Goal: Task Accomplishment & Management: Use online tool/utility

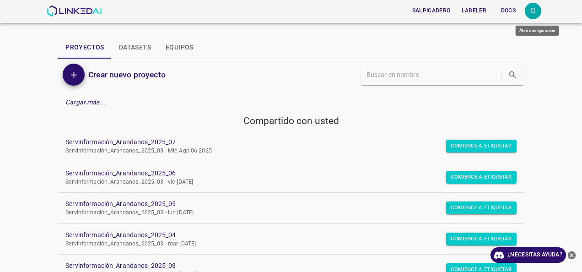
click at [536, 10] on div "O" at bounding box center [533, 11] width 16 height 16
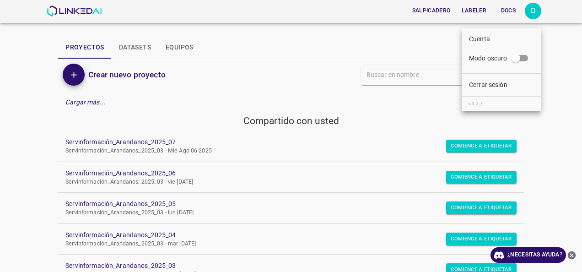
click at [561, 35] on div at bounding box center [291, 136] width 582 height 272
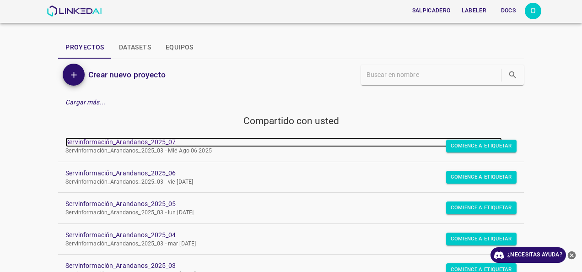
click at [118, 143] on link "Servinformación_Arandanos_2025_07" at bounding box center [283, 142] width 436 height 10
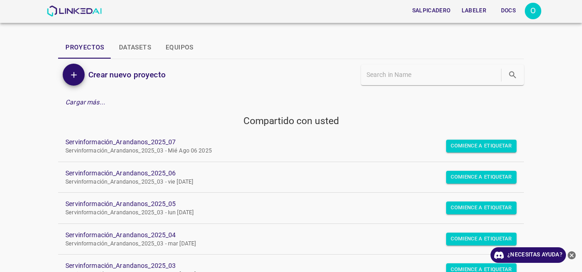
scroll to position [91, 0]
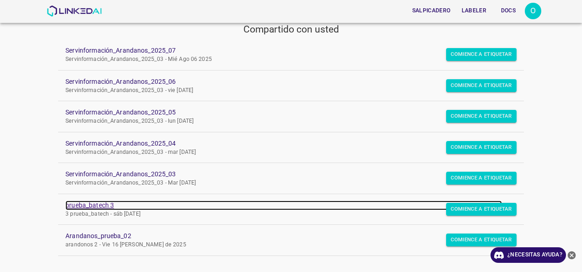
click at [94, 204] on link "prueba_batech 3" at bounding box center [283, 205] width 436 height 10
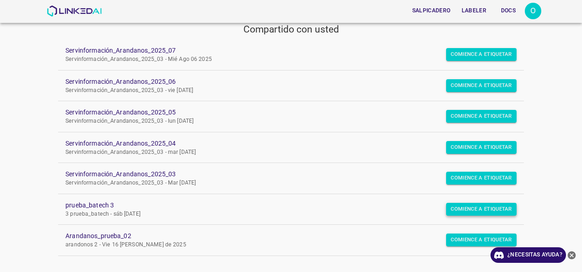
click at [468, 61] on button "Comience a etiquetar" at bounding box center [481, 54] width 70 height 13
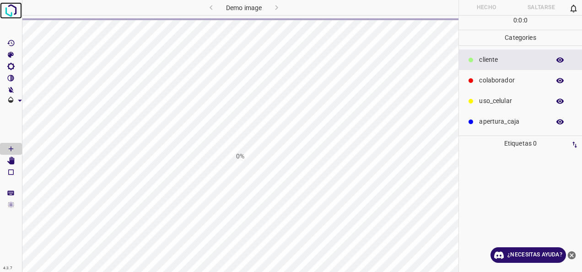
click at [9, 12] on img at bounding box center [11, 10] width 16 height 16
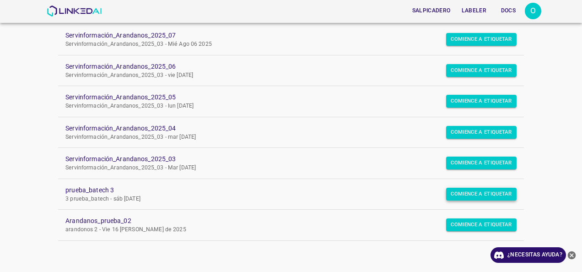
scroll to position [105, 0]
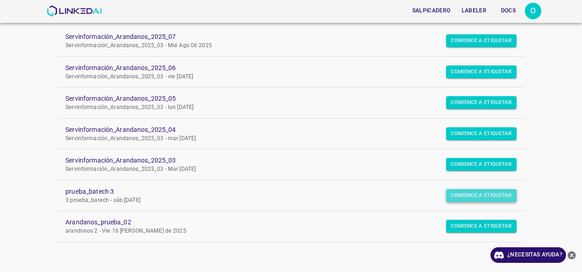
click at [486, 47] on button "Comience a etiquetar" at bounding box center [481, 40] width 70 height 13
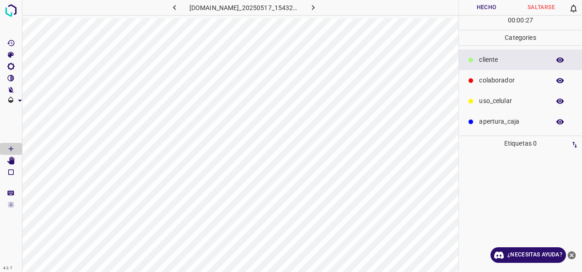
click at [504, 191] on div at bounding box center [521, 211] width 118 height 121
click at [11, 62] on Brillo"] "[C] Brillo" at bounding box center [11, 66] width 22 height 12
click at [54, 95] on span at bounding box center [59, 97] width 54 height 14
click at [45, 95] on span at bounding box center [44, 96] width 9 height 9
type input "229"
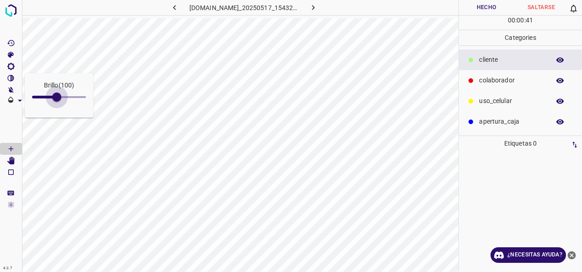
click at [57, 96] on span at bounding box center [59, 97] width 54 height 14
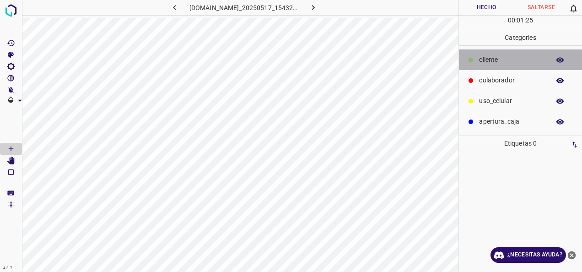
click at [493, 55] on p "cliente" at bounding box center [512, 60] width 66 height 10
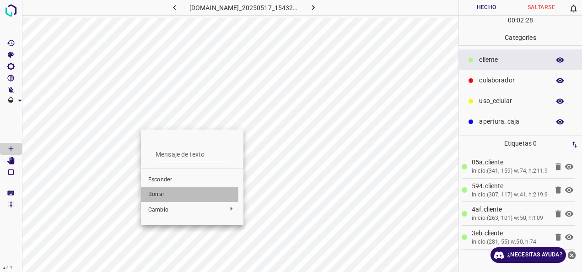
click at [157, 192] on span "Borrar" at bounding box center [192, 194] width 88 height 8
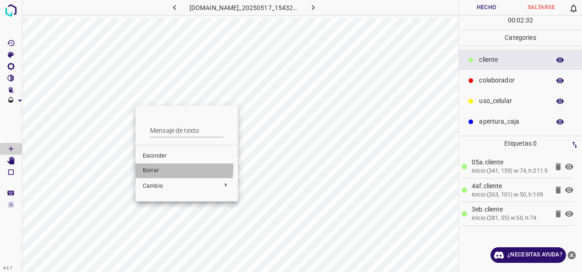
click at [145, 167] on span "Borrar" at bounding box center [187, 171] width 88 height 8
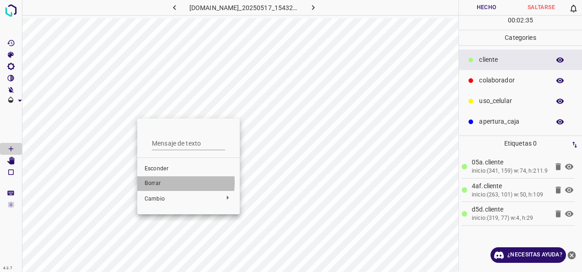
click at [165, 182] on span "Borrar" at bounding box center [189, 183] width 88 height 8
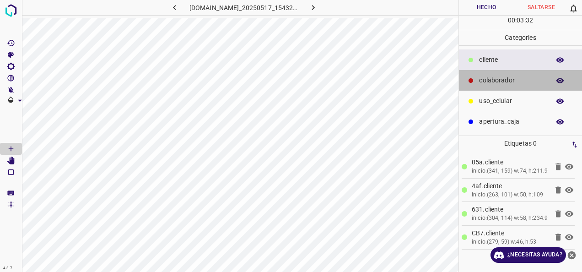
click at [487, 78] on p "colaborador" at bounding box center [512, 80] width 66 height 10
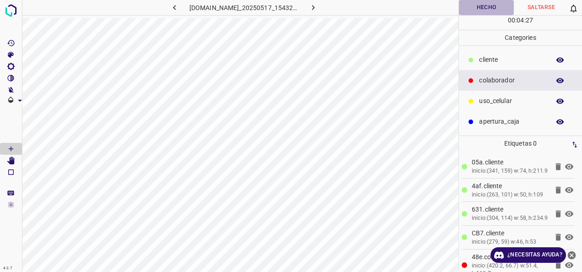
click at [485, 5] on button "Hecho" at bounding box center [486, 7] width 55 height 15
click at [483, 7] on button "Hecho" at bounding box center [486, 7] width 55 height 15
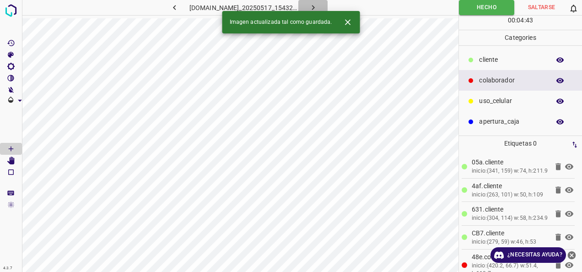
click at [314, 6] on icon "button" at bounding box center [313, 7] width 3 height 5
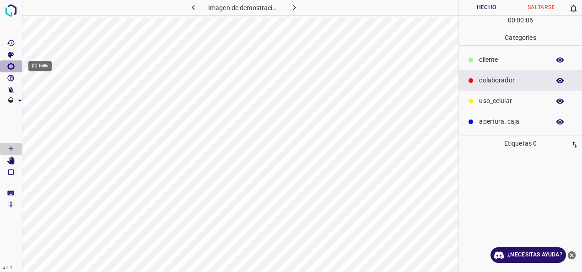
click at [11, 64] on icon "[C] Brillo" at bounding box center [10, 66] width 7 height 7
type input "246"
click at [59, 98] on span at bounding box center [59, 97] width 54 height 14
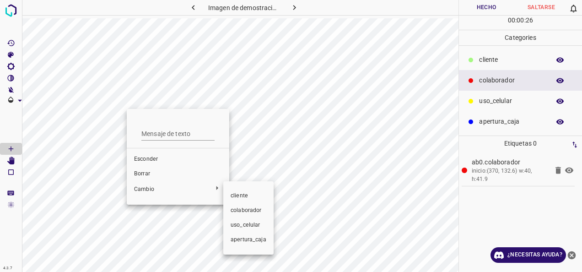
click at [150, 170] on div at bounding box center [291, 136] width 582 height 272
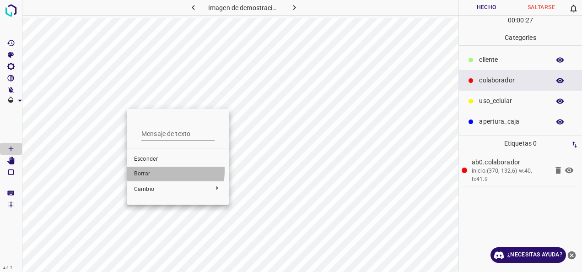
click at [143, 170] on span "Borrar" at bounding box center [178, 174] width 88 height 8
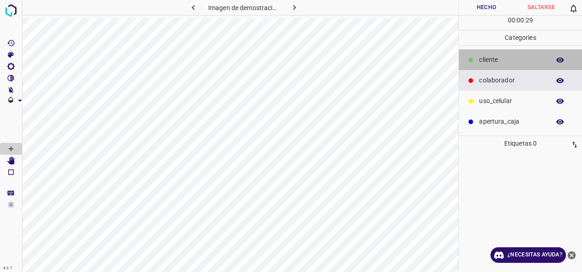
click at [497, 57] on p "cliente" at bounding box center [512, 60] width 66 height 10
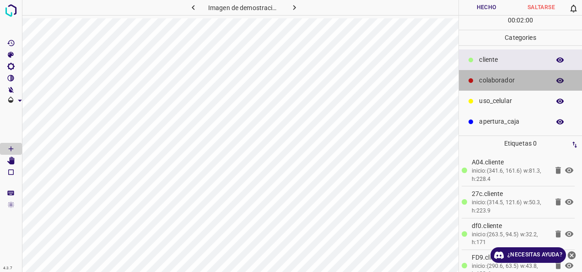
click at [502, 82] on p "colaborador" at bounding box center [512, 80] width 66 height 10
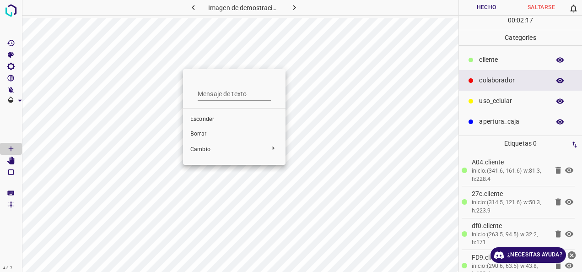
click at [183, 73] on ul "Mensaje de texto Esconder Borrar Cambio" at bounding box center [234, 117] width 102 height 88
click at [161, 56] on div at bounding box center [291, 136] width 582 height 272
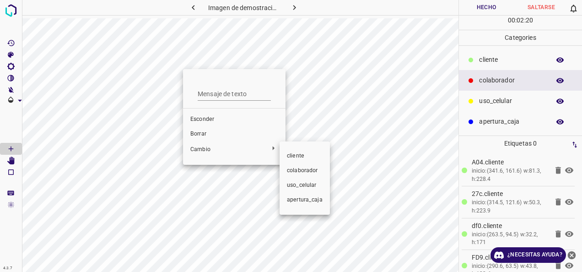
click at [199, 133] on div at bounding box center [291, 136] width 582 height 272
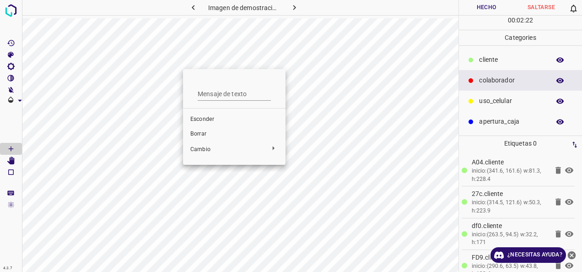
click at [171, 59] on div at bounding box center [291, 136] width 582 height 272
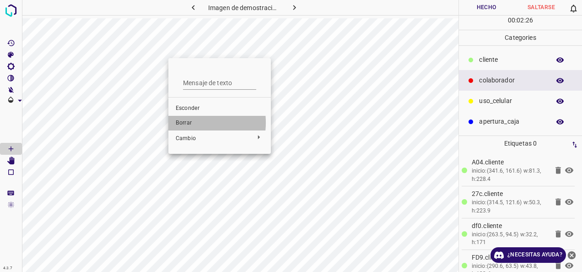
click at [188, 123] on span "Borrar" at bounding box center [220, 123] width 88 height 8
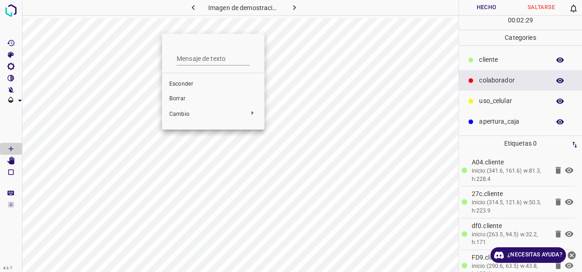
click at [189, 99] on span "Borrar" at bounding box center [213, 99] width 88 height 8
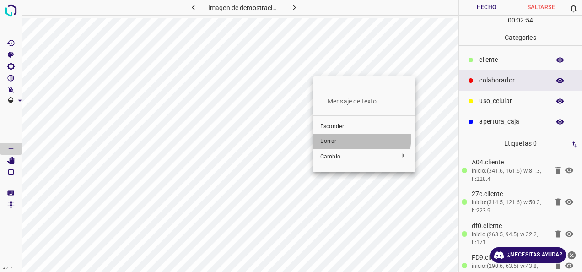
click at [325, 135] on li "Borrar" at bounding box center [364, 141] width 102 height 15
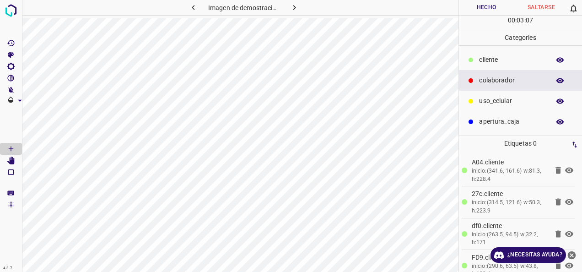
click at [489, 6] on button "Hecho" at bounding box center [486, 7] width 55 height 15
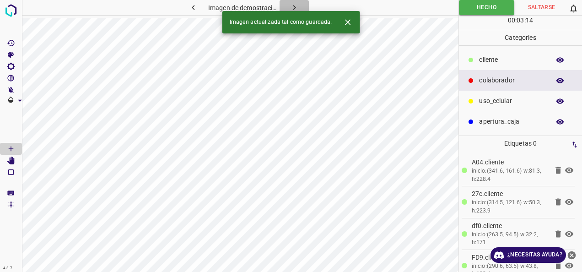
click at [296, 9] on icon "button" at bounding box center [295, 8] width 10 height 10
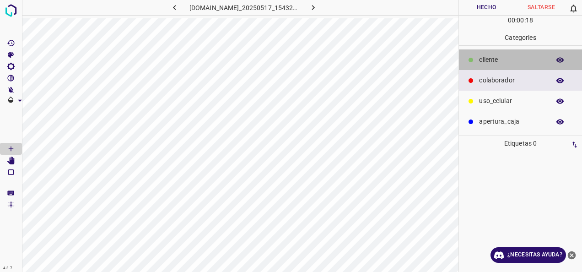
click at [487, 65] on div "cliente" at bounding box center [520, 59] width 123 height 21
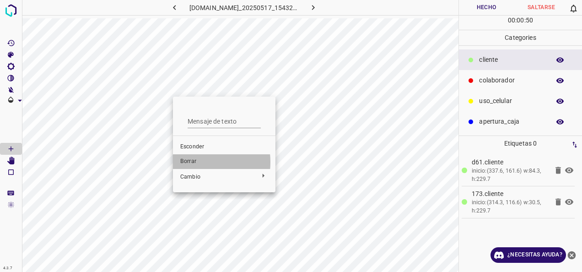
click at [190, 162] on span "Borrar" at bounding box center [224, 161] width 88 height 8
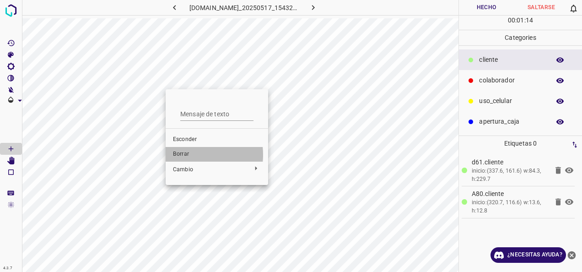
click at [186, 155] on span "Borrar" at bounding box center [217, 154] width 88 height 8
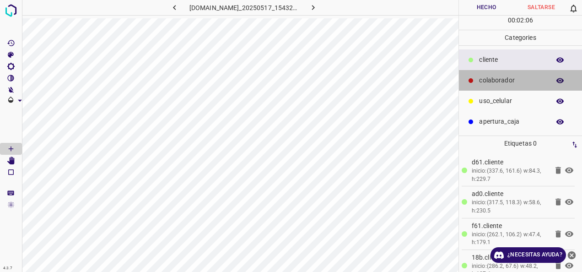
click at [489, 81] on p "colaborador" at bounding box center [512, 80] width 66 height 10
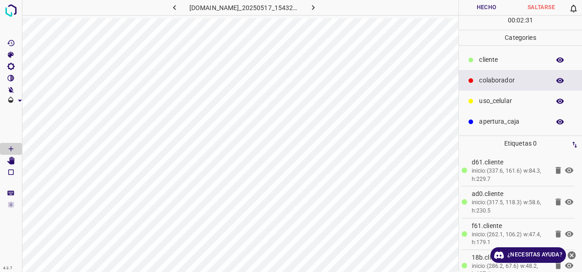
click at [482, 9] on button "Hecho" at bounding box center [486, 7] width 55 height 15
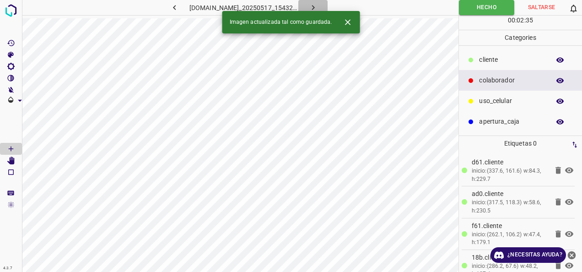
click at [317, 2] on button "button" at bounding box center [312, 7] width 29 height 15
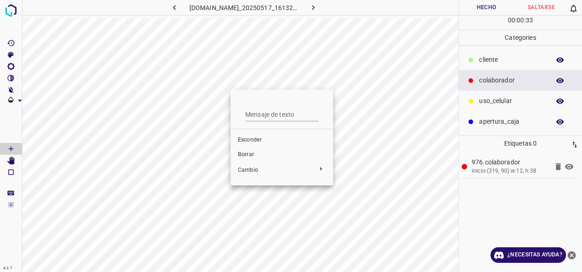
click at [266, 153] on span "Borrar" at bounding box center [282, 155] width 88 height 8
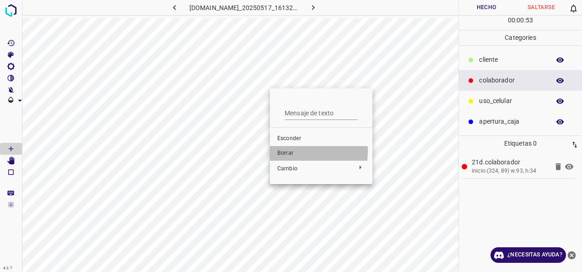
click at [299, 151] on span "Borrar" at bounding box center [321, 153] width 88 height 8
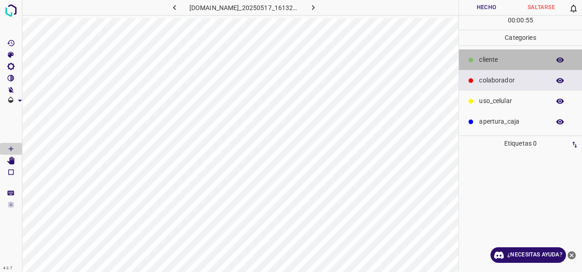
click at [491, 53] on div "cliente" at bounding box center [520, 59] width 123 height 21
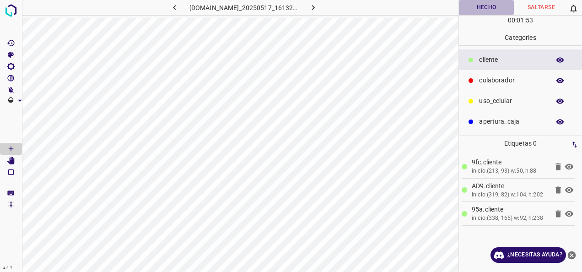
click at [488, 6] on button "Hecho" at bounding box center [486, 7] width 55 height 15
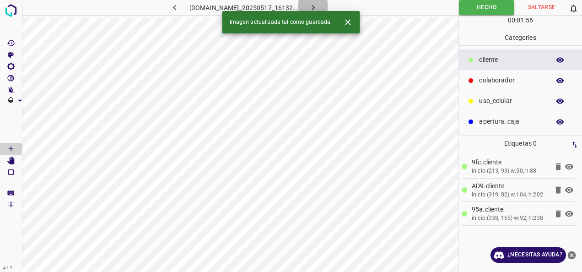
click at [312, 8] on icon "button" at bounding box center [313, 8] width 10 height 10
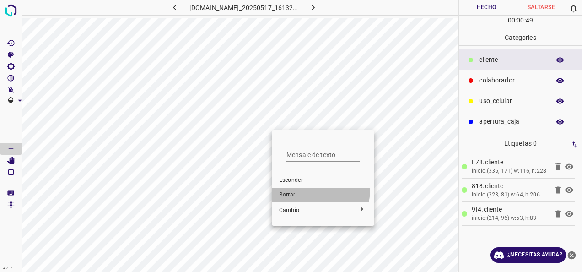
click at [295, 188] on li "Borrar" at bounding box center [323, 195] width 102 height 15
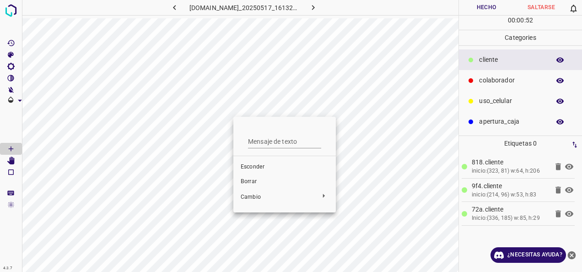
click at [259, 183] on span "Borrar" at bounding box center [285, 181] width 88 height 8
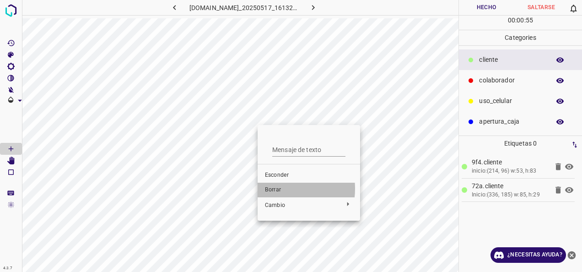
click at [274, 188] on span "Borrar" at bounding box center [309, 190] width 88 height 8
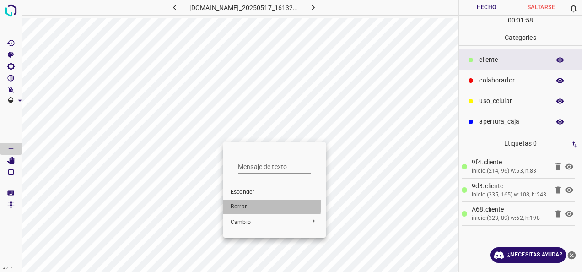
click at [258, 204] on span "Borrar" at bounding box center [275, 207] width 88 height 8
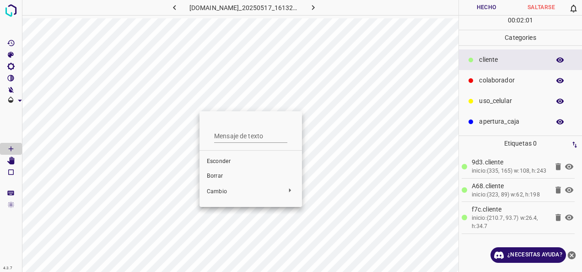
click at [229, 170] on li "Borrar" at bounding box center [250, 176] width 102 height 15
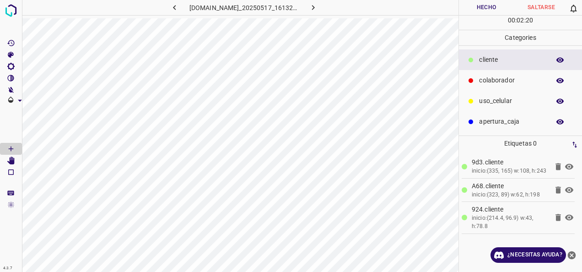
click at [479, 4] on button "Hecho" at bounding box center [486, 7] width 55 height 15
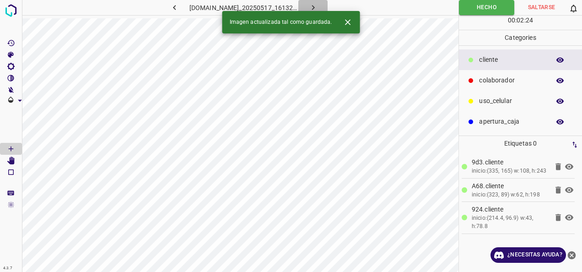
click at [313, 5] on icon "button" at bounding box center [313, 7] width 3 height 5
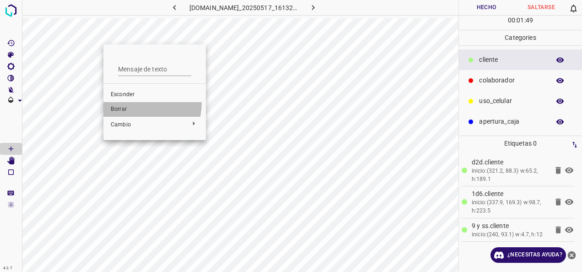
click at [125, 102] on li "Borrar" at bounding box center [154, 109] width 102 height 15
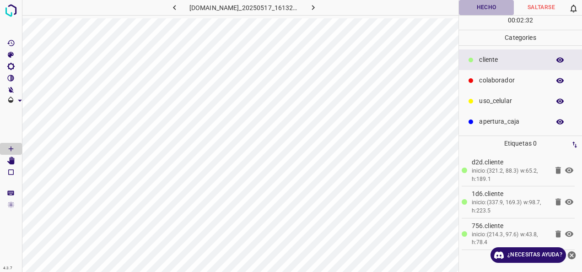
click at [482, 9] on button "Hecho" at bounding box center [486, 7] width 55 height 15
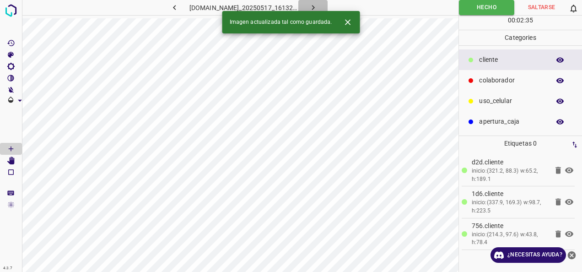
click at [317, 5] on icon "button" at bounding box center [313, 8] width 10 height 10
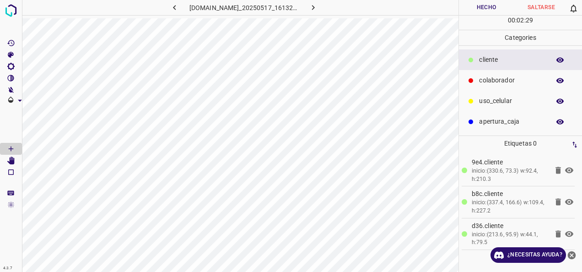
click at [494, 5] on button "Hecho" at bounding box center [486, 7] width 55 height 15
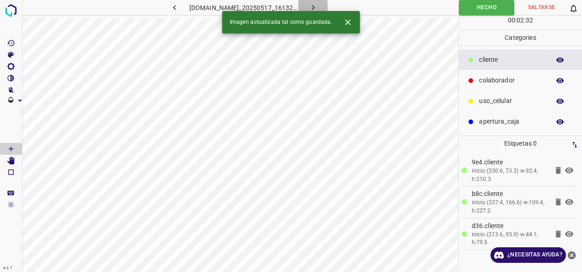
click at [317, 9] on icon "button" at bounding box center [313, 8] width 10 height 10
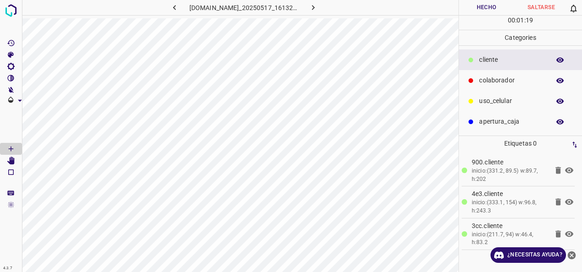
click at [485, 9] on button "Hecho" at bounding box center [486, 7] width 55 height 15
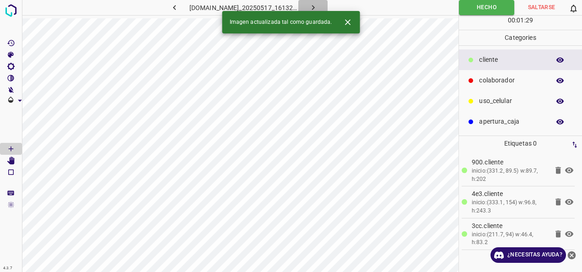
click at [312, 6] on icon "button" at bounding box center [313, 8] width 10 height 10
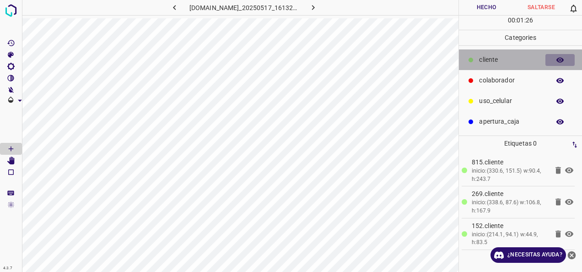
click at [559, 58] on icon "button" at bounding box center [559, 59] width 7 height 5
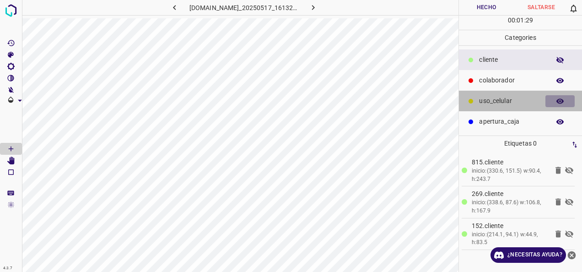
click at [557, 100] on icon "button" at bounding box center [559, 100] width 7 height 5
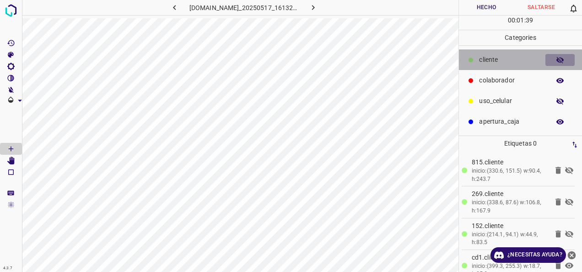
click at [563, 57] on icon "button" at bounding box center [560, 60] width 8 height 8
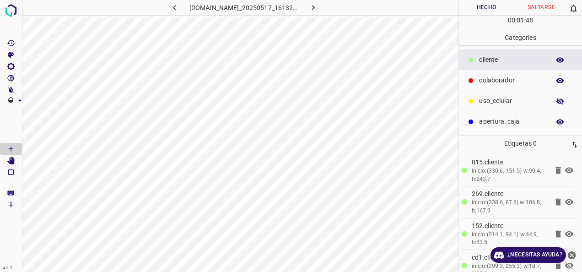
click at [558, 56] on icon "button" at bounding box center [560, 60] width 8 height 8
click at [505, 103] on p "uso_celular" at bounding box center [512, 101] width 66 height 10
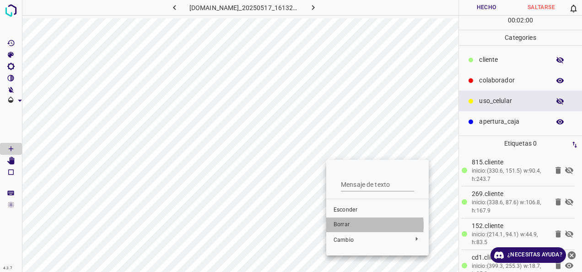
click at [356, 225] on span "Borrar" at bounding box center [377, 224] width 88 height 8
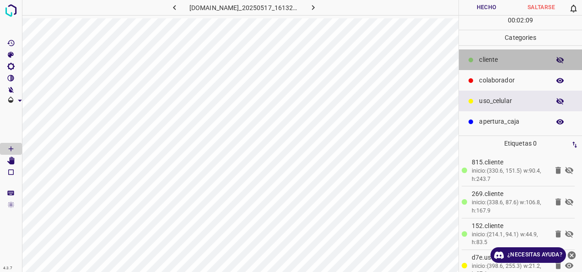
click at [494, 58] on p "cliente" at bounding box center [512, 60] width 66 height 10
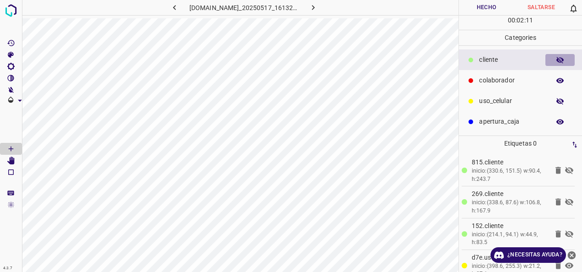
click at [557, 59] on icon "button" at bounding box center [559, 60] width 7 height 6
click at [488, 8] on button "Hecho" at bounding box center [486, 7] width 55 height 15
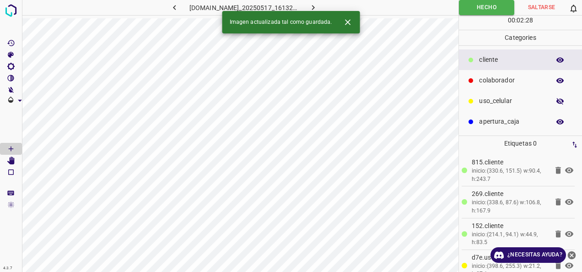
click at [312, 7] on icon "button" at bounding box center [313, 8] width 10 height 10
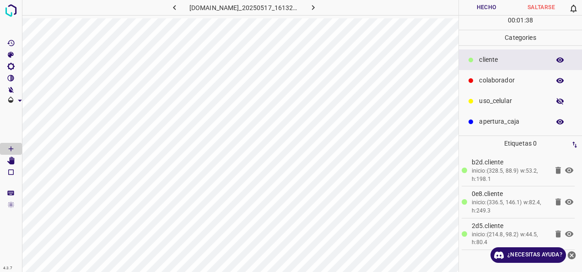
click at [500, 97] on p "uso_celular" at bounding box center [512, 101] width 66 height 10
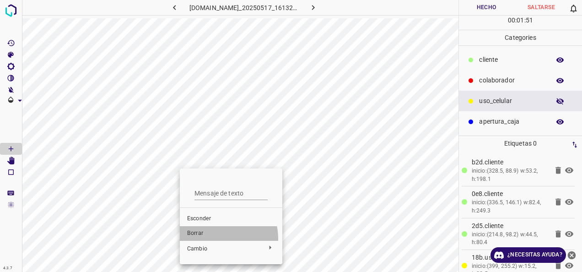
click at [210, 239] on li "Borrar" at bounding box center [231, 233] width 102 height 15
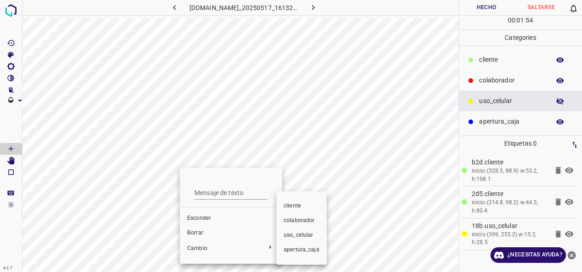
click at [199, 225] on div at bounding box center [291, 136] width 582 height 272
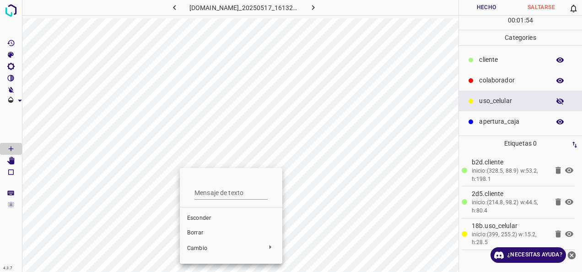
click at [200, 234] on span "Borrar" at bounding box center [231, 233] width 88 height 8
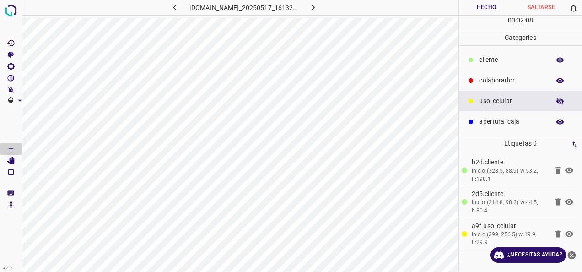
click at [497, 60] on p "cliente" at bounding box center [512, 60] width 66 height 10
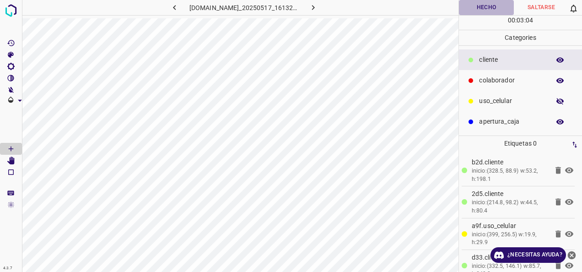
click at [483, 4] on button "Hecho" at bounding box center [486, 7] width 55 height 15
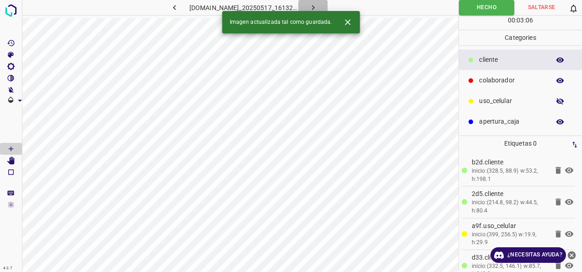
click at [315, 7] on icon "button" at bounding box center [313, 8] width 10 height 10
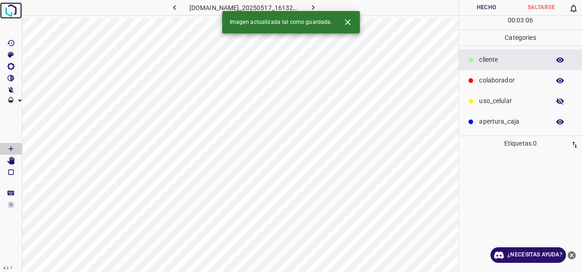
click at [6, 14] on img at bounding box center [11, 10] width 16 height 16
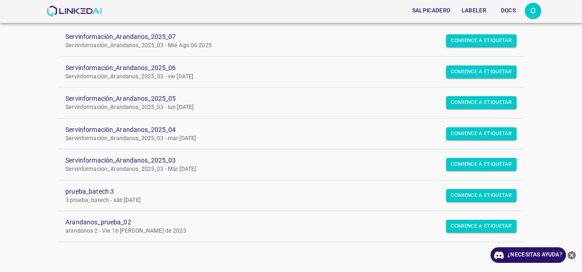
scroll to position [105, 0]
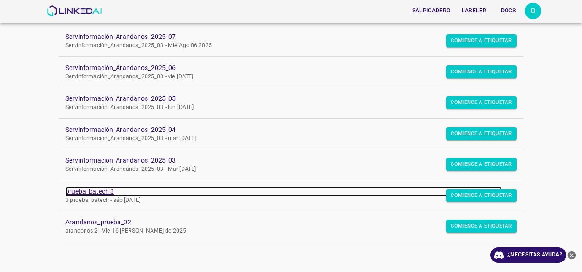
click at [85, 191] on link "prueba_batech 3" at bounding box center [283, 192] width 436 height 10
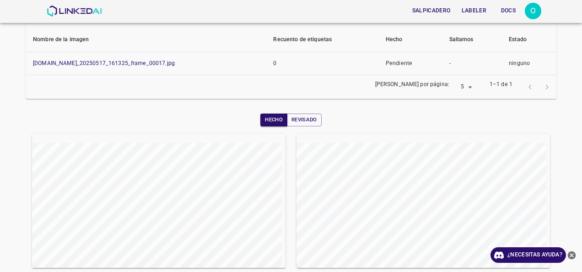
scroll to position [8, 0]
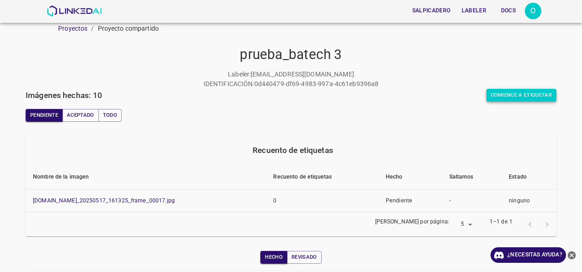
click at [516, 91] on button "Comience a etiquetar" at bounding box center [521, 95] width 70 height 13
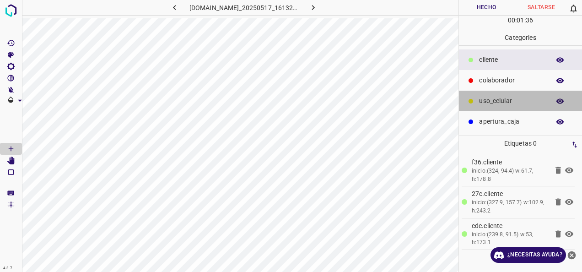
click at [501, 101] on p "uso_celular" at bounding box center [512, 101] width 66 height 10
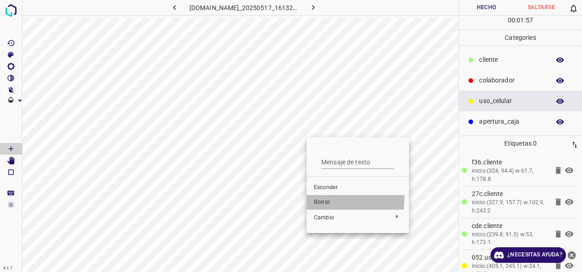
click at [330, 198] on span "Borrar" at bounding box center [358, 202] width 88 height 8
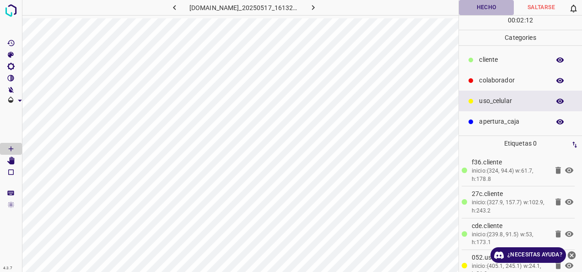
click at [483, 7] on button "Hecho" at bounding box center [486, 7] width 55 height 15
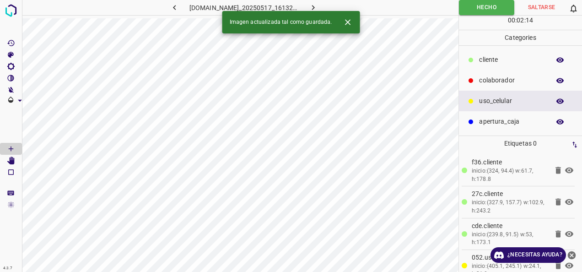
click at [311, 5] on icon "button" at bounding box center [313, 8] width 10 height 10
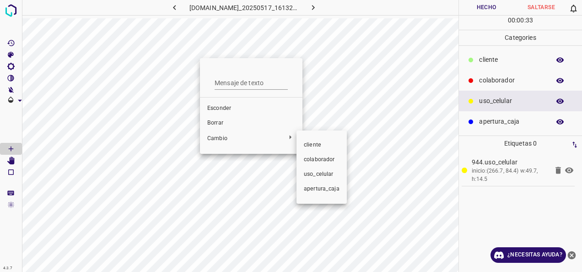
click at [227, 118] on div at bounding box center [291, 136] width 582 height 272
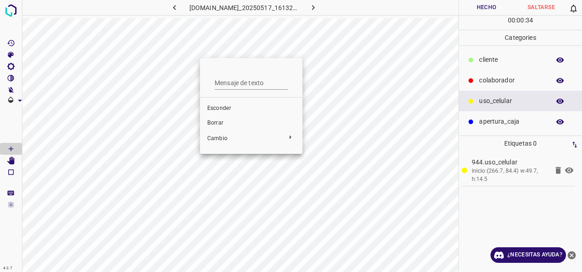
click at [222, 122] on span "Borrar" at bounding box center [251, 123] width 88 height 8
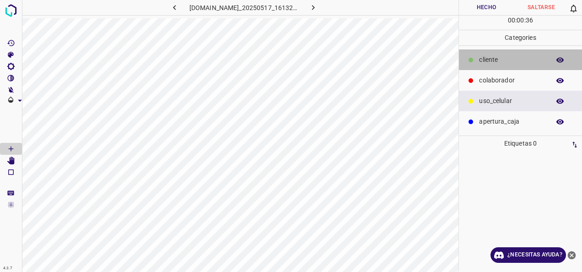
click at [485, 62] on p "cliente" at bounding box center [512, 60] width 66 height 10
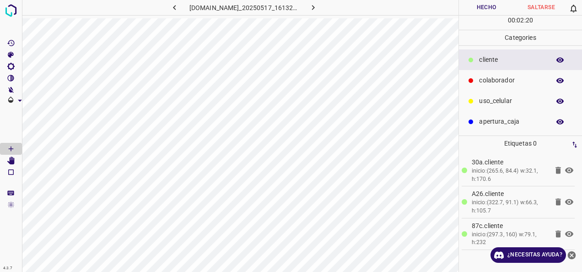
click at [561, 58] on icon "button" at bounding box center [560, 60] width 8 height 8
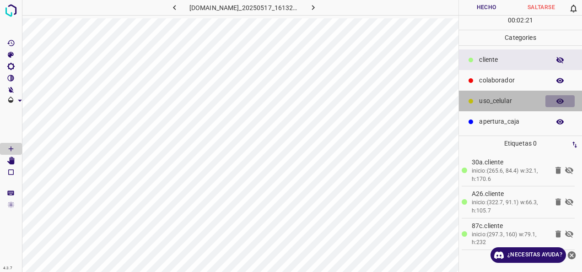
click at [562, 98] on icon "button" at bounding box center [560, 101] width 8 height 8
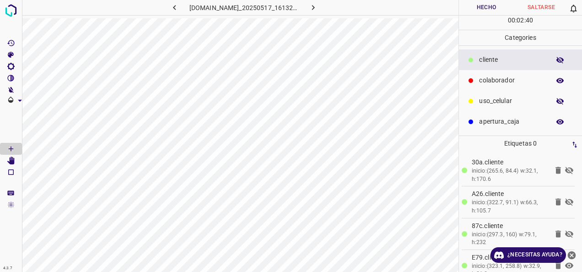
click at [556, 60] on icon "button" at bounding box center [560, 60] width 8 height 8
click at [492, 100] on p "uso_celular" at bounding box center [512, 101] width 66 height 10
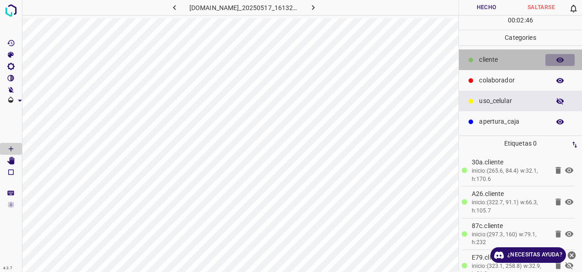
click at [558, 59] on icon "button" at bounding box center [559, 59] width 7 height 5
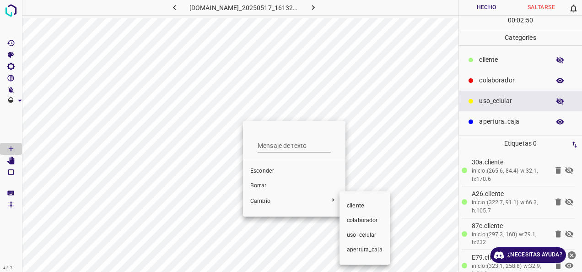
click at [259, 185] on div at bounding box center [291, 136] width 582 height 272
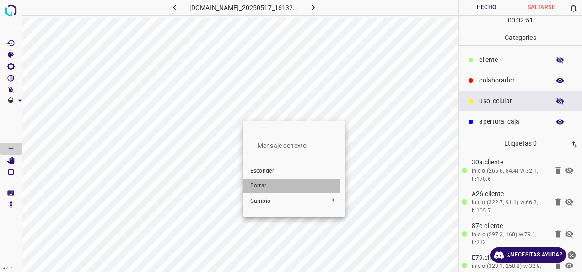
click at [256, 187] on span "Borrar" at bounding box center [294, 186] width 88 height 8
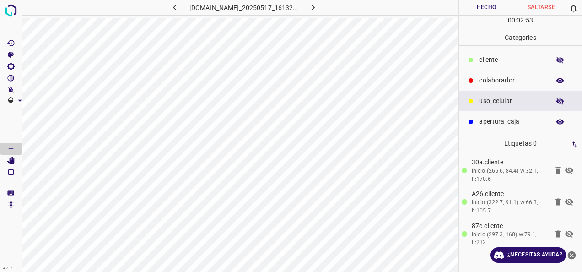
click at [507, 105] on p "uso_celular" at bounding box center [512, 101] width 66 height 10
click at [561, 60] on icon "button" at bounding box center [559, 60] width 7 height 6
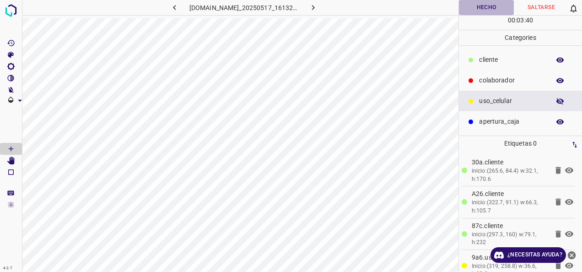
click at [496, 9] on button "Hecho" at bounding box center [486, 7] width 55 height 15
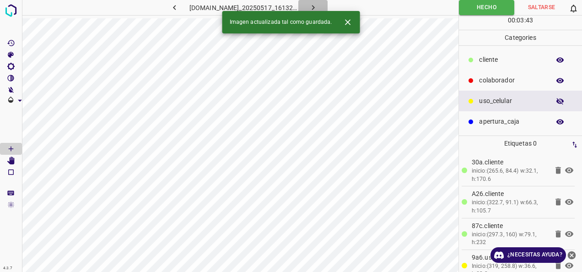
click at [313, 8] on icon "button" at bounding box center [313, 8] width 10 height 10
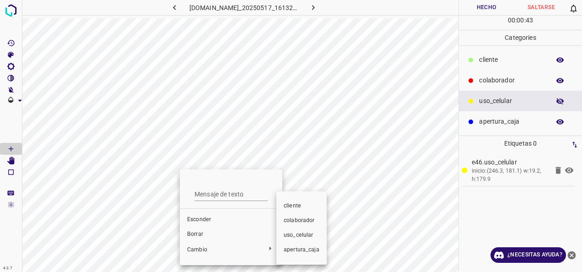
click at [196, 228] on div at bounding box center [291, 136] width 582 height 272
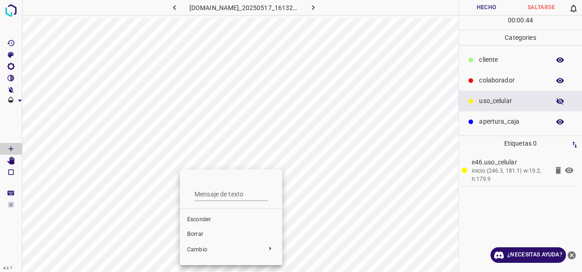
click at [196, 232] on span "Borrar" at bounding box center [231, 234] width 88 height 8
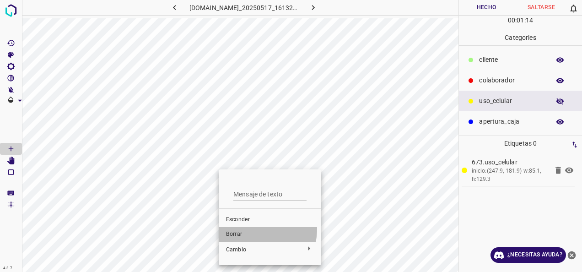
click at [240, 228] on li "Borrar" at bounding box center [270, 234] width 102 height 15
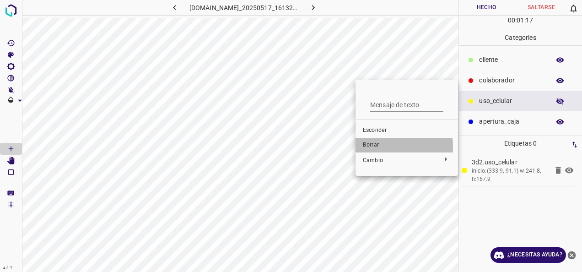
click at [378, 146] on span "Borrar" at bounding box center [407, 145] width 88 height 8
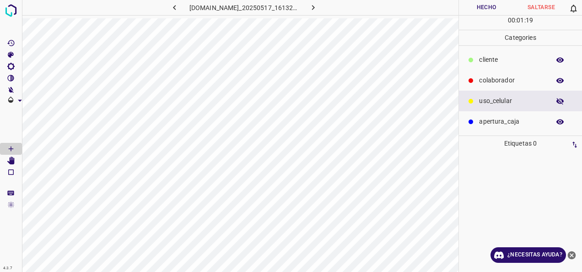
click at [491, 61] on p "cliente" at bounding box center [512, 60] width 66 height 10
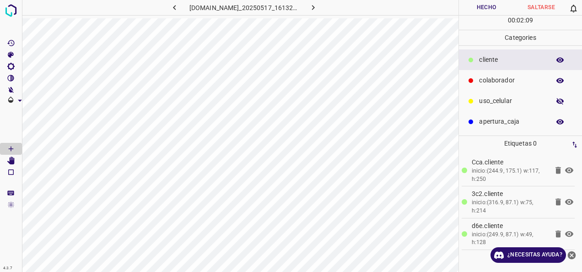
click at [480, 6] on button "Hecho" at bounding box center [486, 7] width 55 height 15
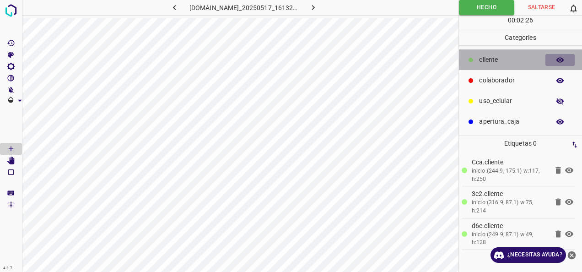
click at [556, 55] on button "button" at bounding box center [559, 60] width 29 height 12
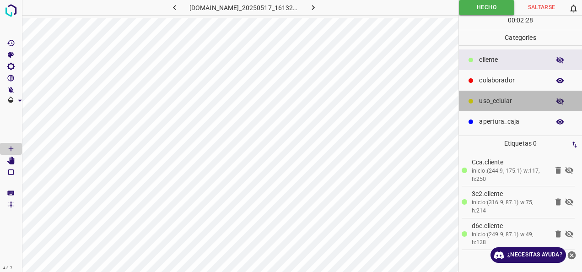
click at [504, 102] on p "uso_celular" at bounding box center [512, 101] width 66 height 10
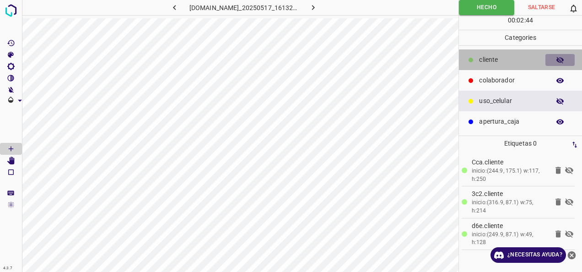
click at [557, 59] on icon "button" at bounding box center [559, 60] width 7 height 6
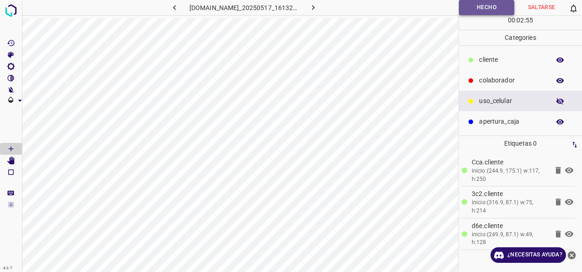
click at [472, 5] on button "Hecho" at bounding box center [486, 7] width 55 height 15
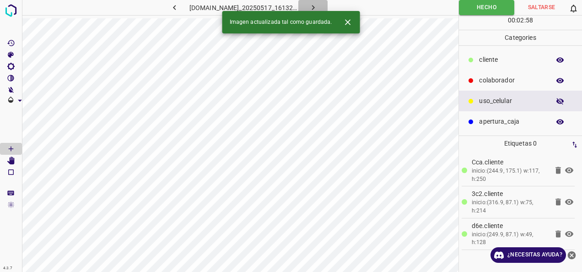
click at [313, 7] on icon "button" at bounding box center [313, 8] width 10 height 10
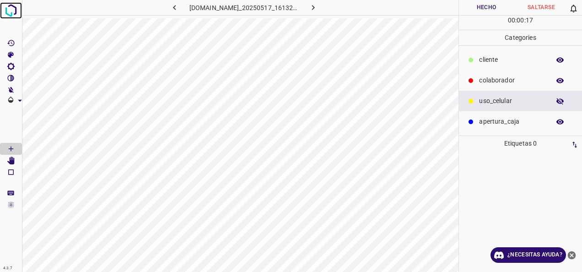
click at [11, 11] on img at bounding box center [11, 10] width 16 height 16
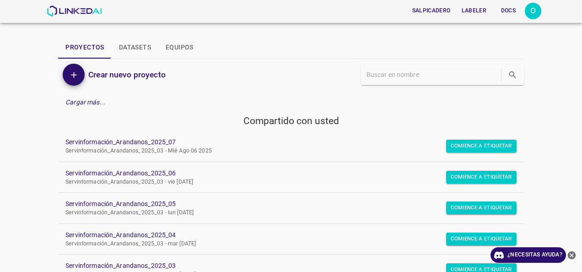
scroll to position [91, 0]
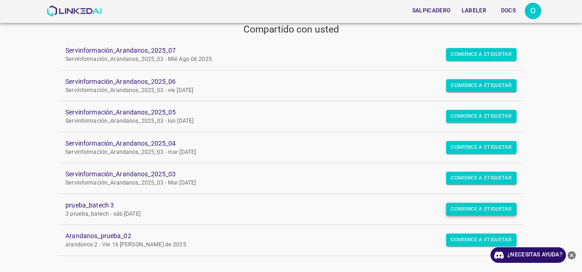
click at [468, 61] on button "Comience a etiquetar" at bounding box center [481, 54] width 70 height 13
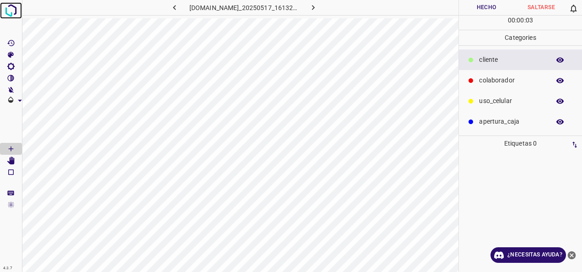
click at [7, 12] on img at bounding box center [11, 10] width 16 height 16
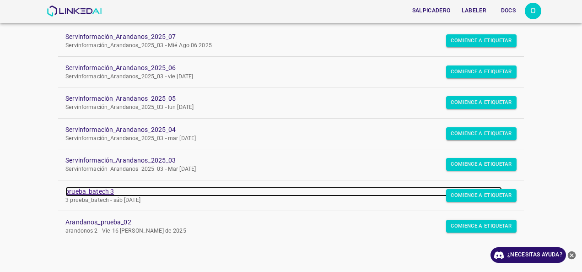
scroll to position [105, 0]
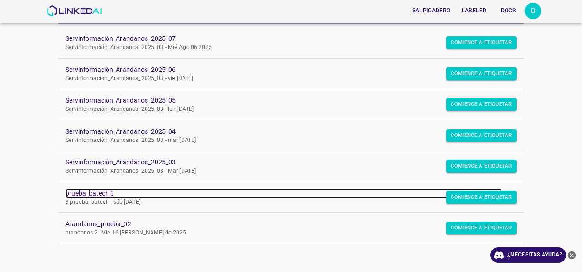
click at [101, 193] on link "prueba_batech 3" at bounding box center [283, 193] width 436 height 10
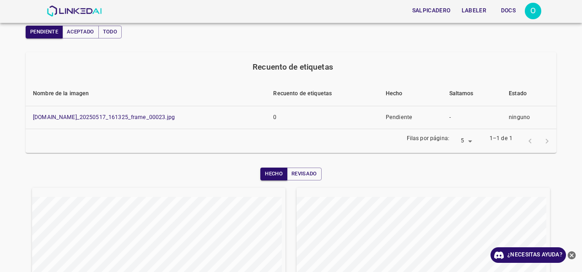
scroll to position [137, 0]
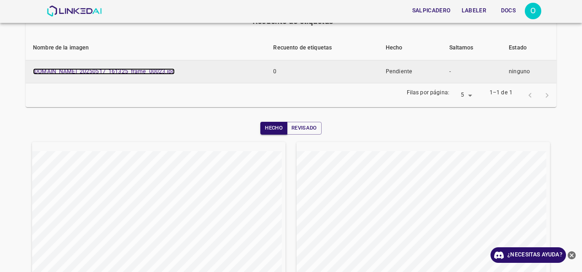
click at [145, 72] on link "[DOMAIN_NAME]_20250517_161325_frame_00023.jpg" at bounding box center [104, 71] width 142 height 6
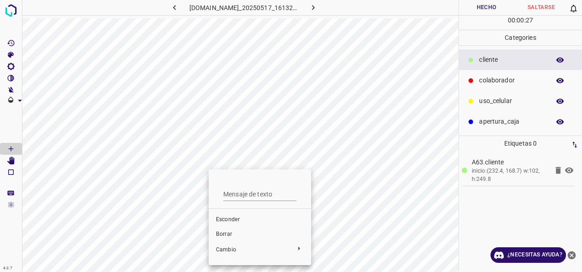
click at [237, 233] on span "Borrar" at bounding box center [260, 234] width 88 height 8
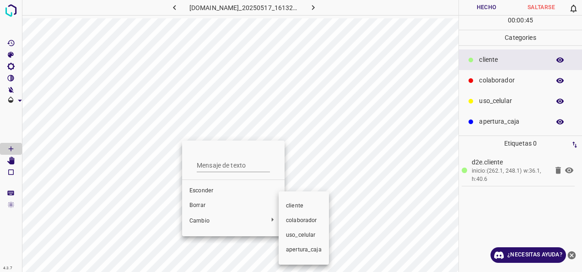
click at [205, 204] on div at bounding box center [291, 136] width 582 height 272
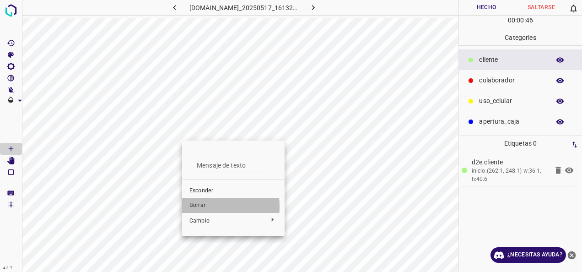
click at [193, 206] on span "Borrar" at bounding box center [233, 205] width 88 height 8
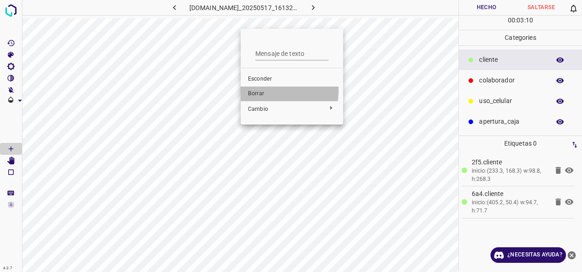
click at [267, 91] on span "Borrar" at bounding box center [292, 94] width 88 height 8
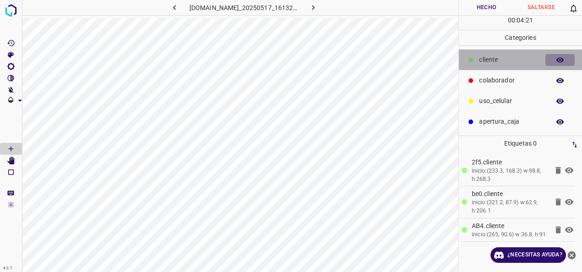
click at [561, 60] on icon "button" at bounding box center [559, 59] width 7 height 5
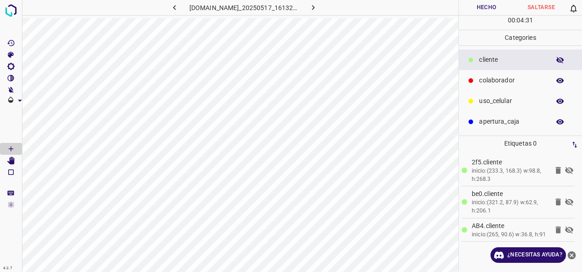
click at [500, 59] on p "cliente" at bounding box center [512, 60] width 66 height 10
click at [560, 57] on icon "button" at bounding box center [559, 60] width 7 height 6
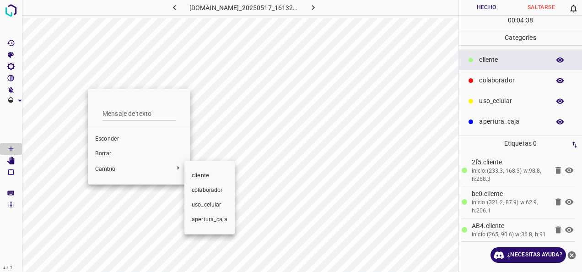
click at [105, 154] on div at bounding box center [291, 136] width 582 height 272
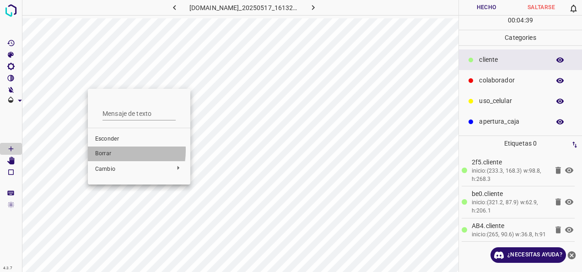
click at [105, 150] on span "Borrar" at bounding box center [139, 154] width 88 height 8
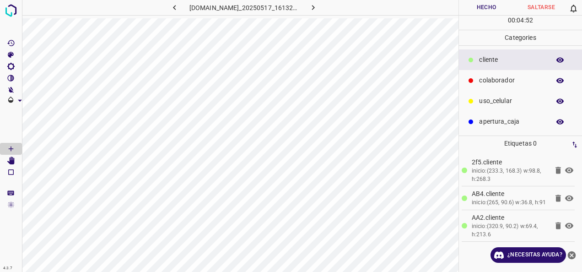
click at [486, 4] on button "Hecho" at bounding box center [486, 7] width 55 height 15
click at [489, 3] on button "Hecho" at bounding box center [486, 7] width 55 height 15
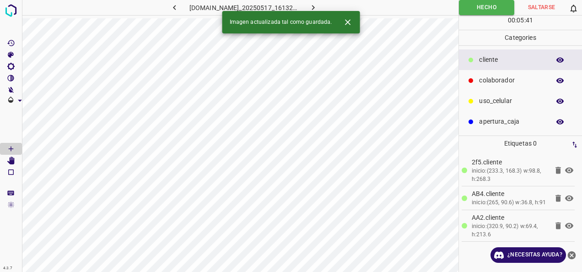
click at [312, 7] on icon "button" at bounding box center [313, 8] width 10 height 10
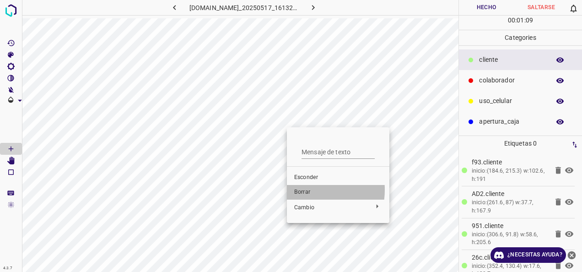
click at [304, 189] on span "Borrar" at bounding box center [338, 192] width 88 height 8
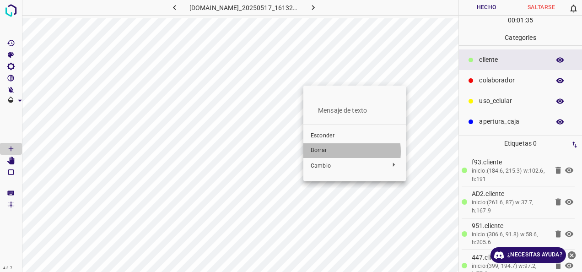
click at [331, 151] on span "Borrar" at bounding box center [355, 150] width 88 height 8
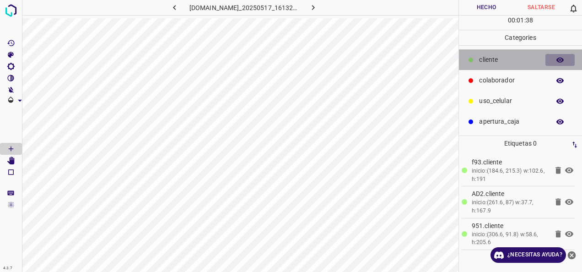
click at [556, 59] on icon "button" at bounding box center [559, 59] width 7 height 5
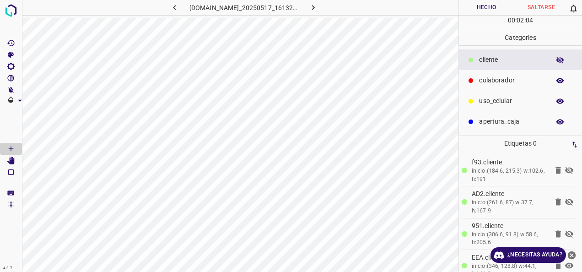
click at [556, 60] on icon "button" at bounding box center [560, 60] width 8 height 8
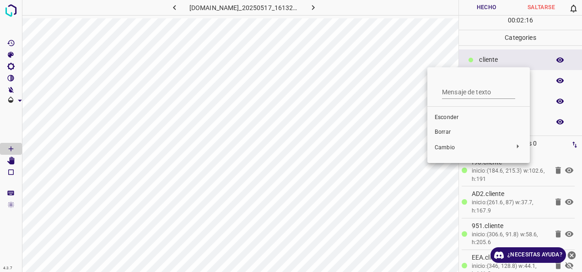
click at [438, 129] on span "Borrar" at bounding box center [479, 132] width 88 height 8
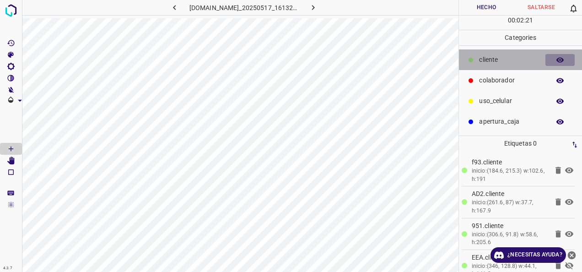
click at [552, 58] on button "button" at bounding box center [559, 60] width 29 height 12
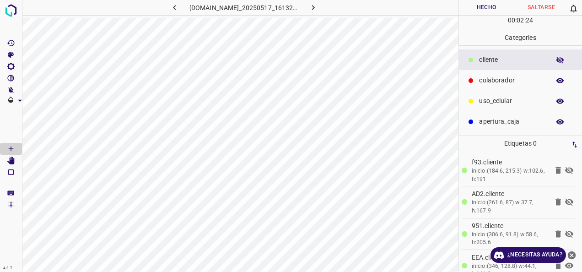
click at [552, 58] on button "button" at bounding box center [559, 60] width 29 height 12
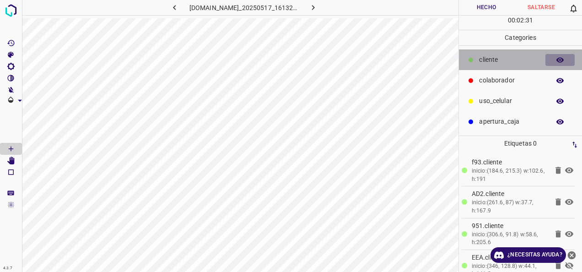
click at [559, 63] on icon "button" at bounding box center [560, 60] width 8 height 8
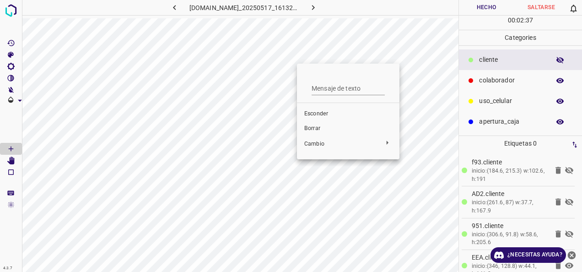
click at [298, 67] on ul "Mensaje de texto Esconder Borrar Cambio" at bounding box center [348, 112] width 102 height 96
click at [340, 129] on span "Borrar" at bounding box center [348, 128] width 88 height 8
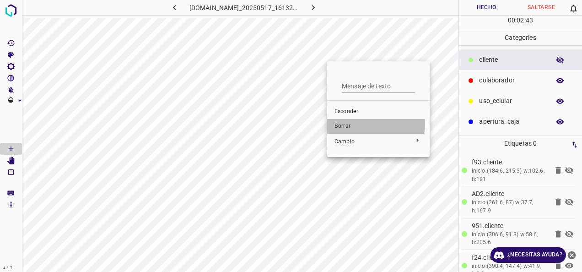
click at [370, 124] on span "Borrar" at bounding box center [378, 126] width 88 height 8
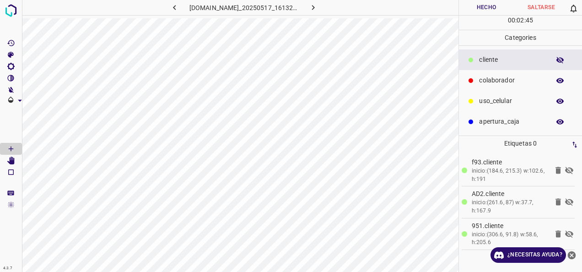
click at [556, 57] on icon "button" at bounding box center [560, 60] width 8 height 8
click at [489, 3] on button "Hecho" at bounding box center [486, 7] width 55 height 15
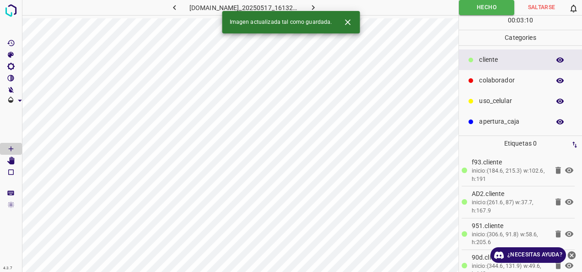
click at [314, 6] on icon "button" at bounding box center [313, 7] width 3 height 5
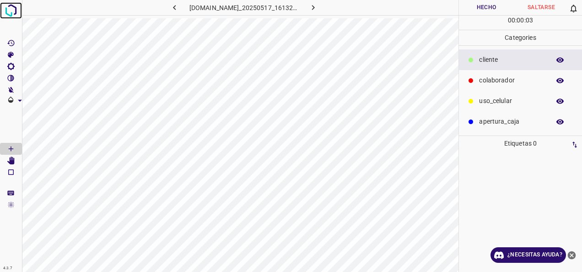
click at [7, 11] on img at bounding box center [11, 10] width 16 height 16
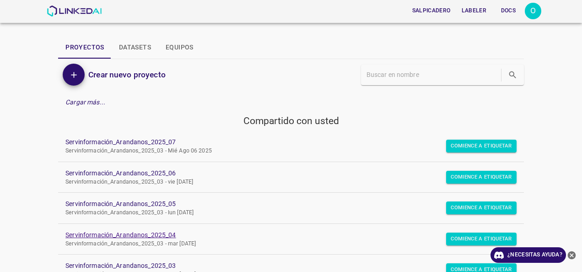
scroll to position [105, 0]
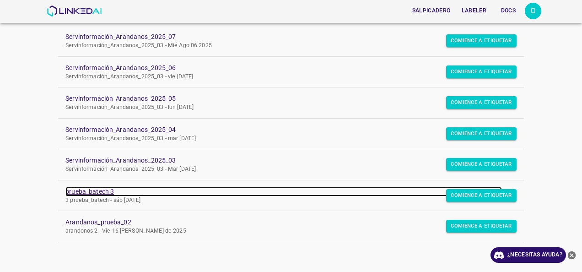
click at [81, 187] on link "prueba_batech 3" at bounding box center [283, 192] width 436 height 10
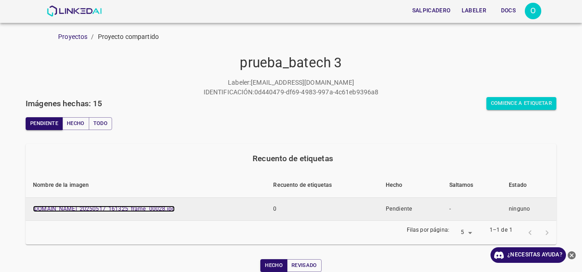
click at [122, 210] on link "[DOMAIN_NAME]_20250517_161325_frame_00028.jpg" at bounding box center [104, 208] width 142 height 6
